Goal: Entertainment & Leisure: Browse casually

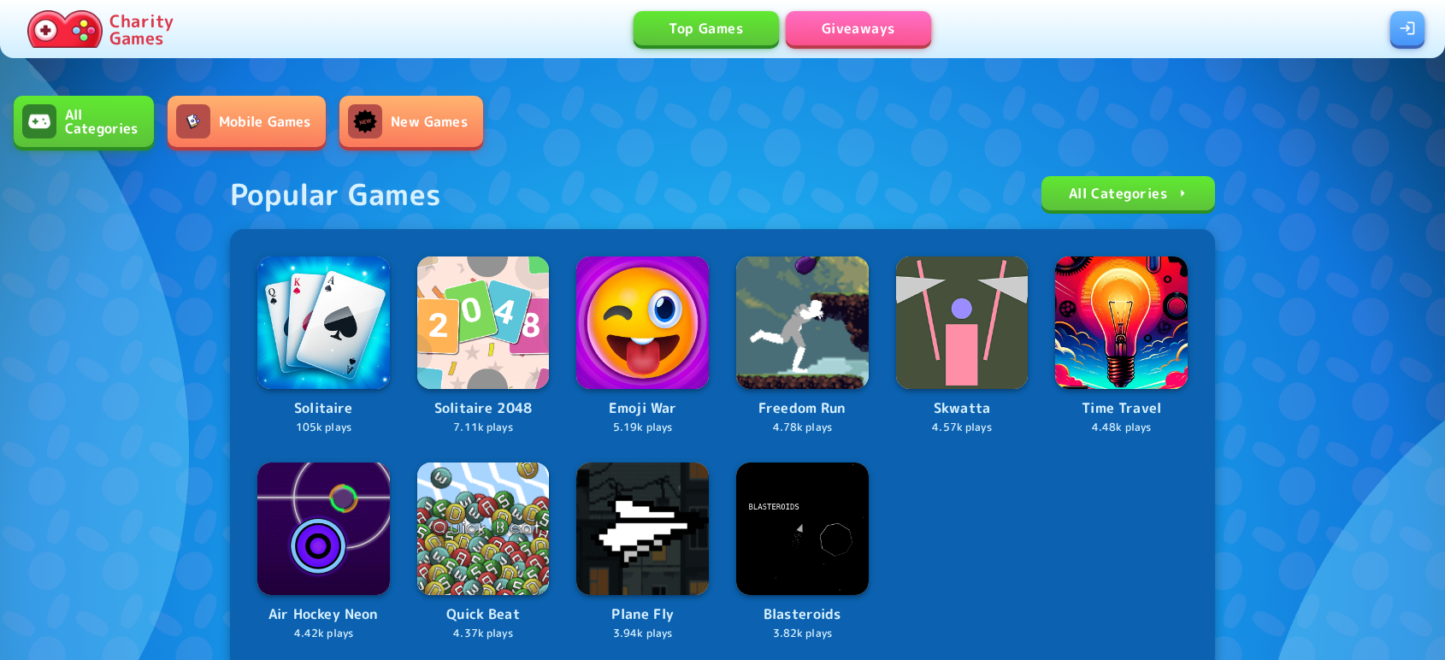
scroll to position [486, 0]
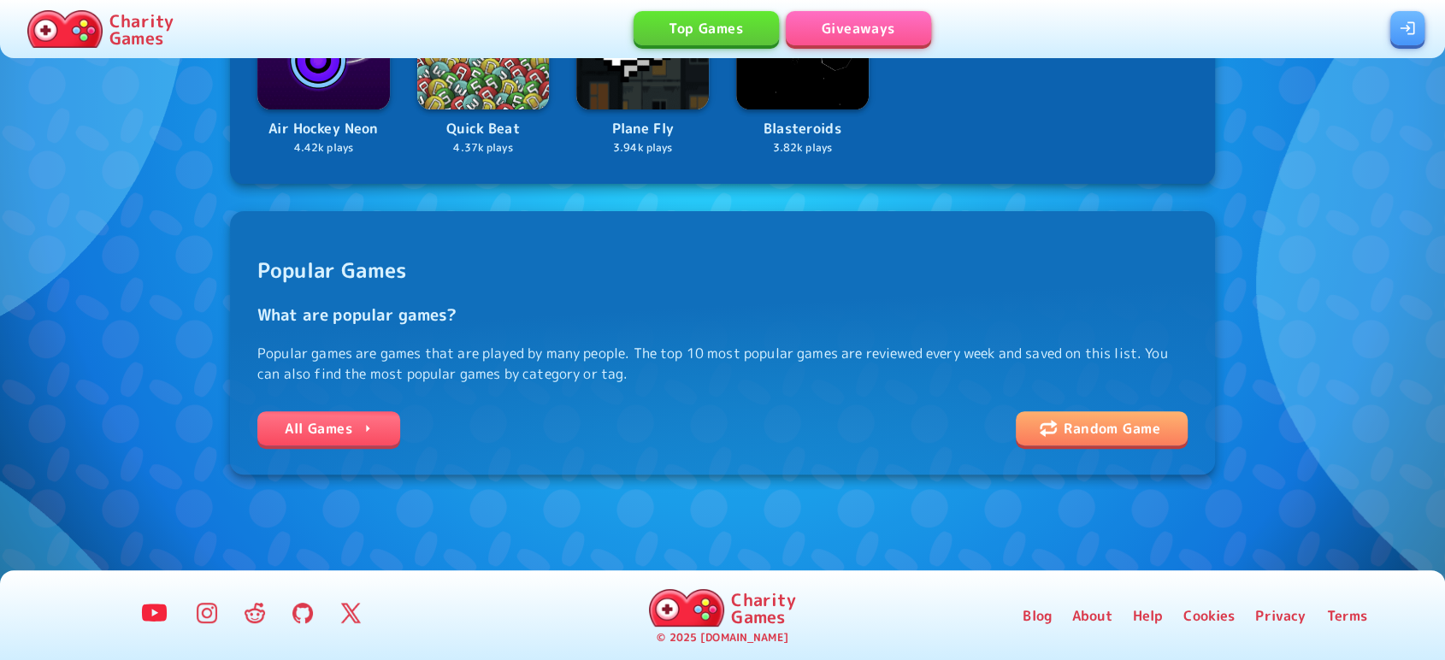
click at [359, 420] on link "All Games" at bounding box center [328, 428] width 143 height 34
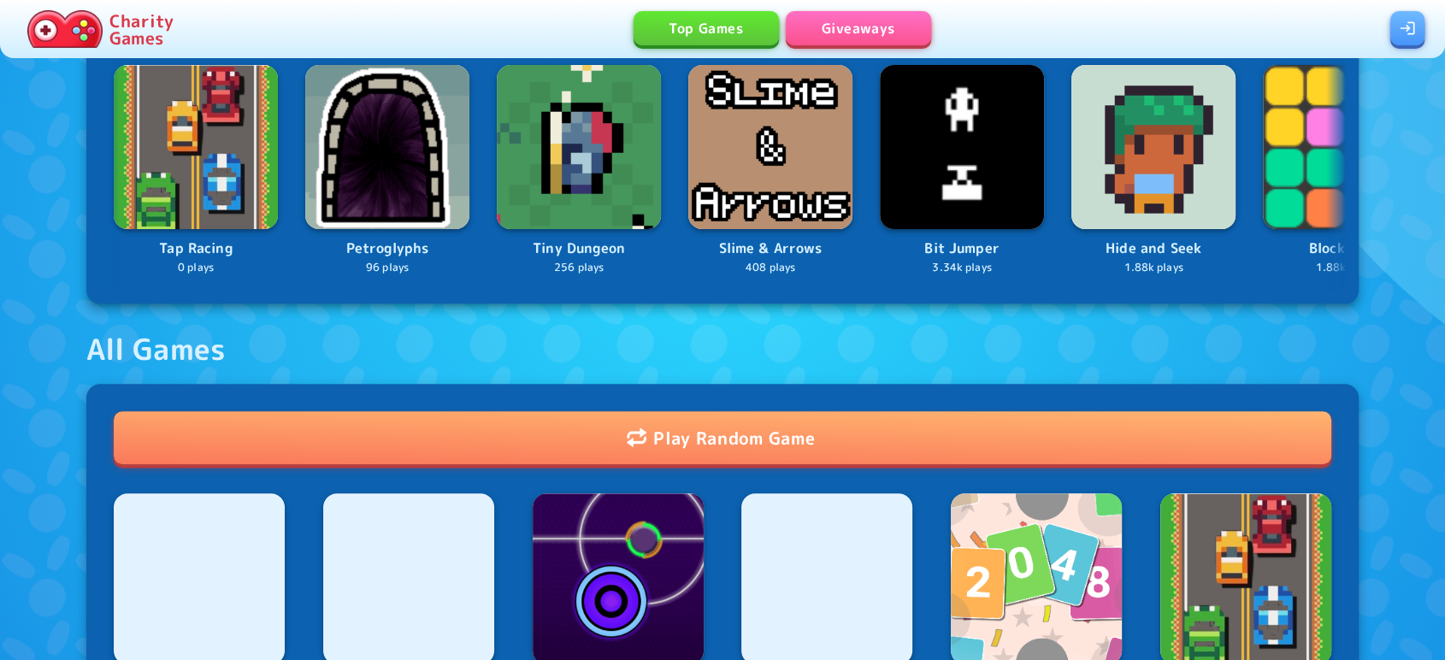
scroll to position [1354, 0]
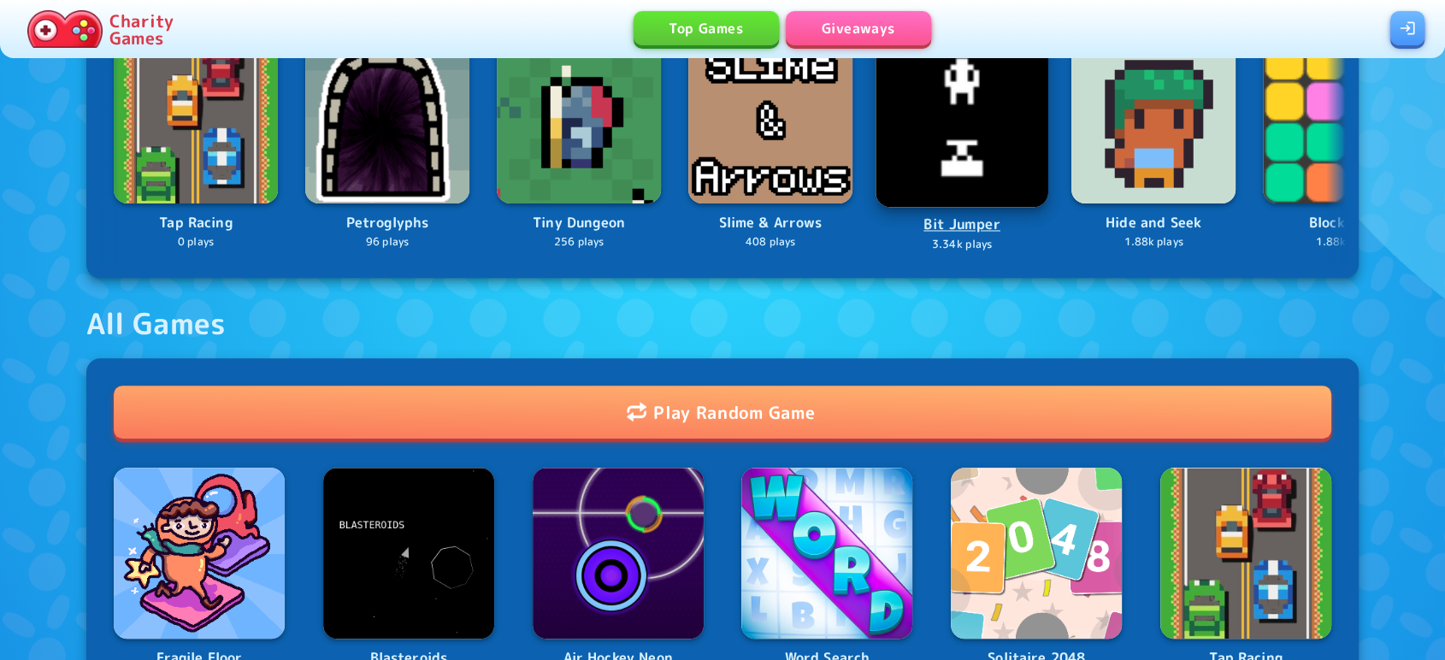
click at [937, 177] on img at bounding box center [962, 121] width 173 height 173
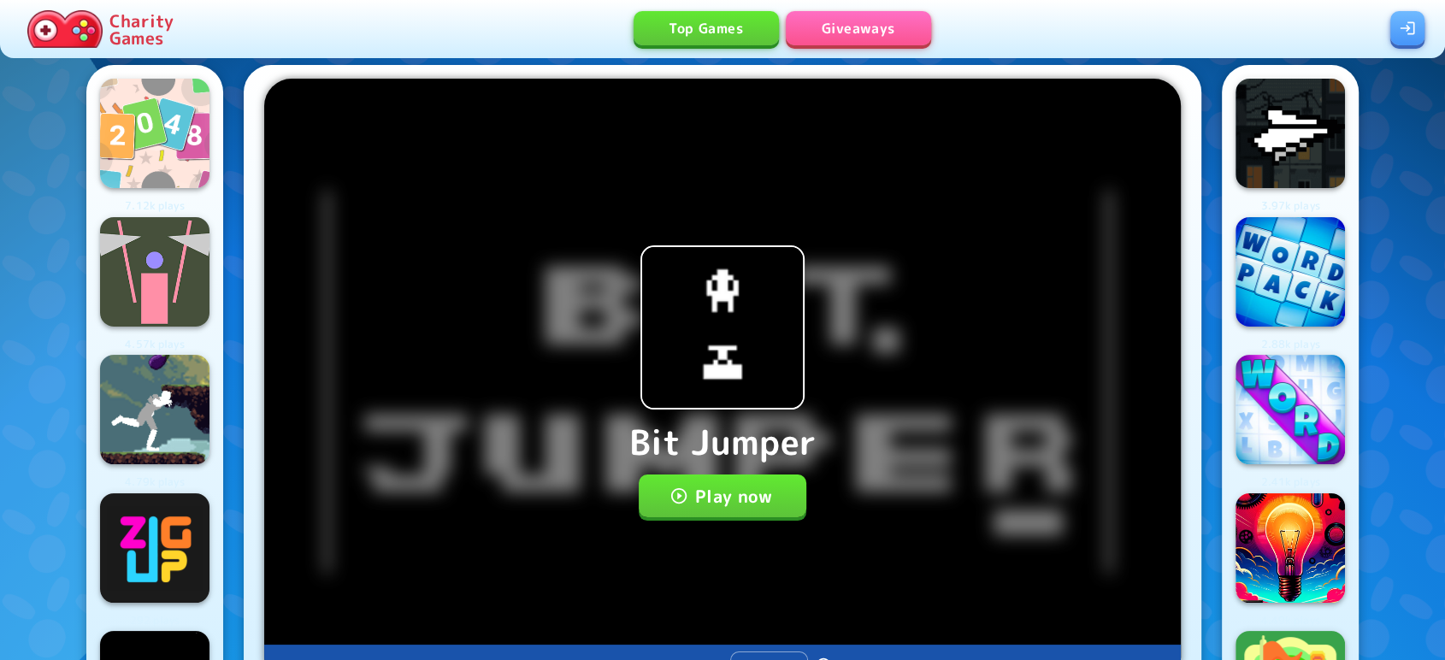
scroll to position [15, 0]
